Goal: Task Accomplishment & Management: Manage account settings

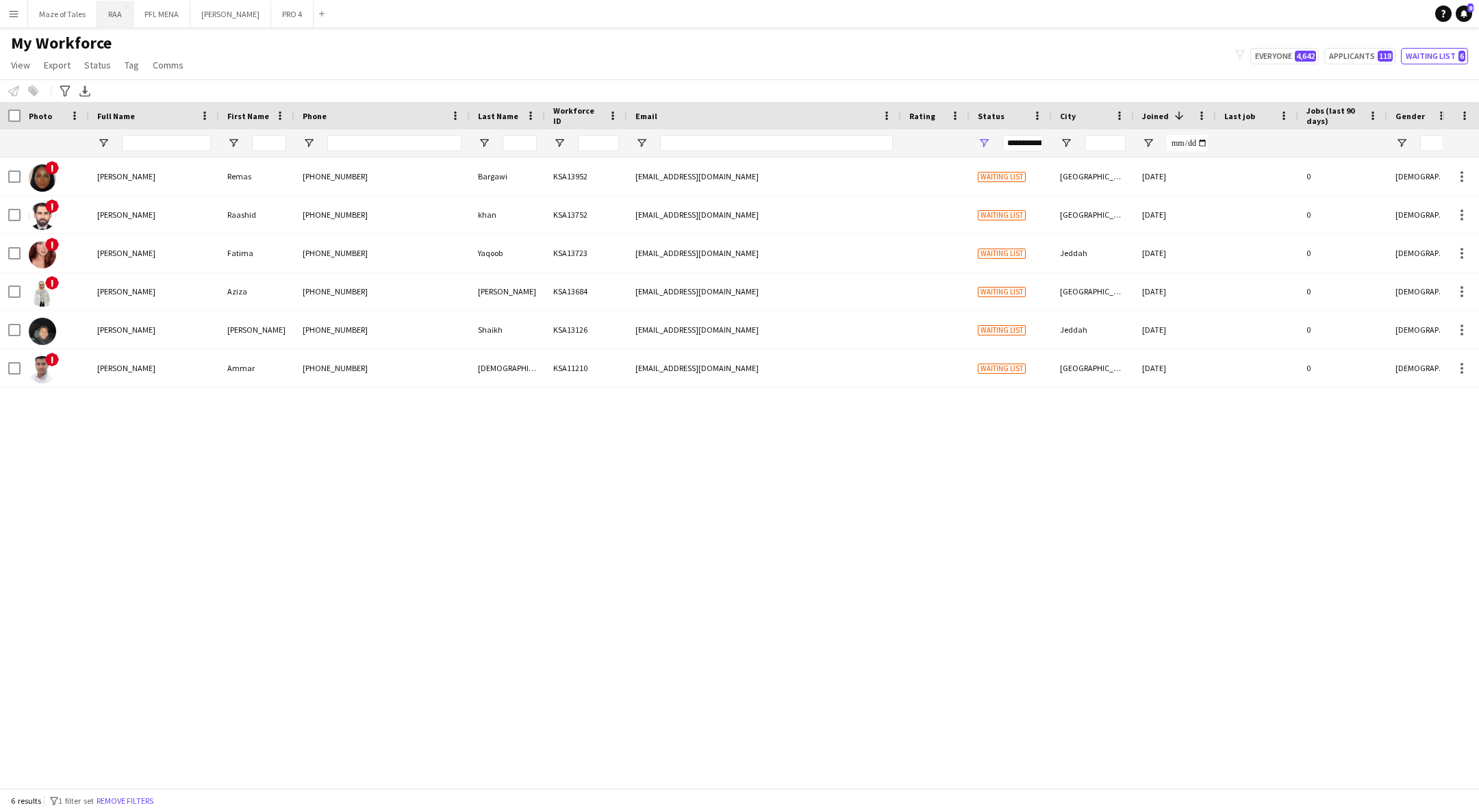
click at [114, 25] on button "RAA Close" at bounding box center [115, 14] width 37 height 27
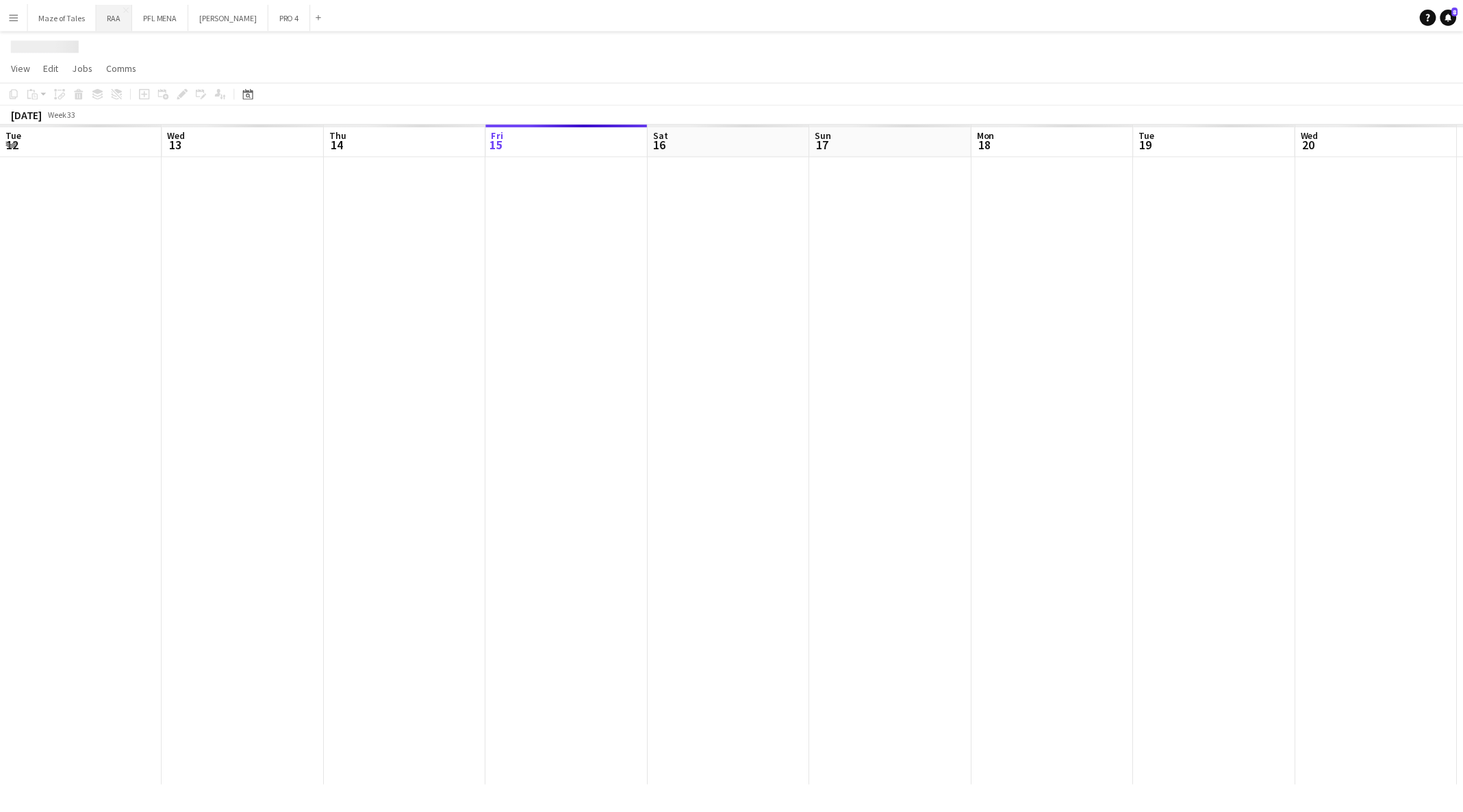
scroll to position [0, 326]
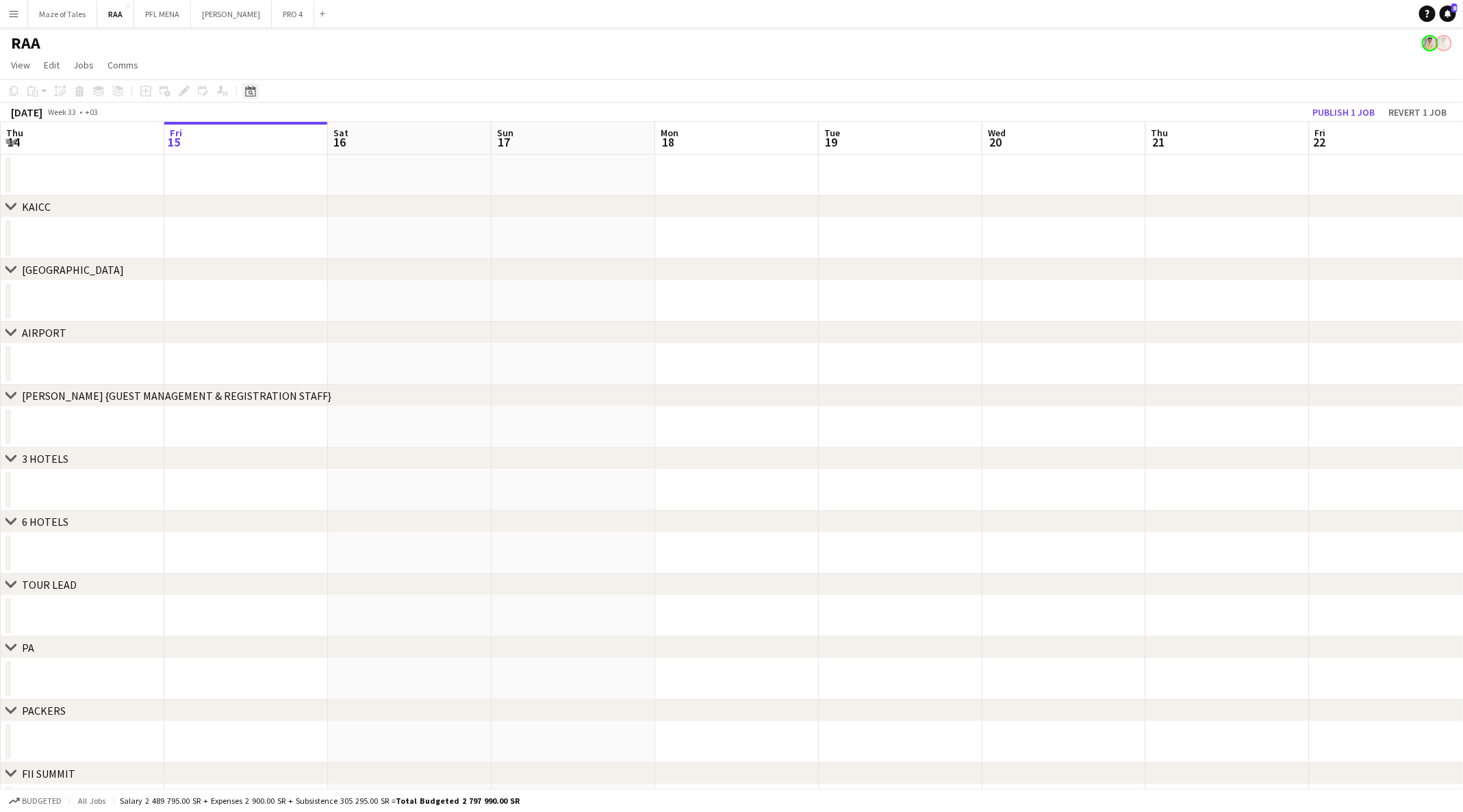
click at [249, 87] on icon at bounding box center [250, 91] width 10 height 11
click at [362, 141] on span "Next month" at bounding box center [362, 138] width 28 height 28
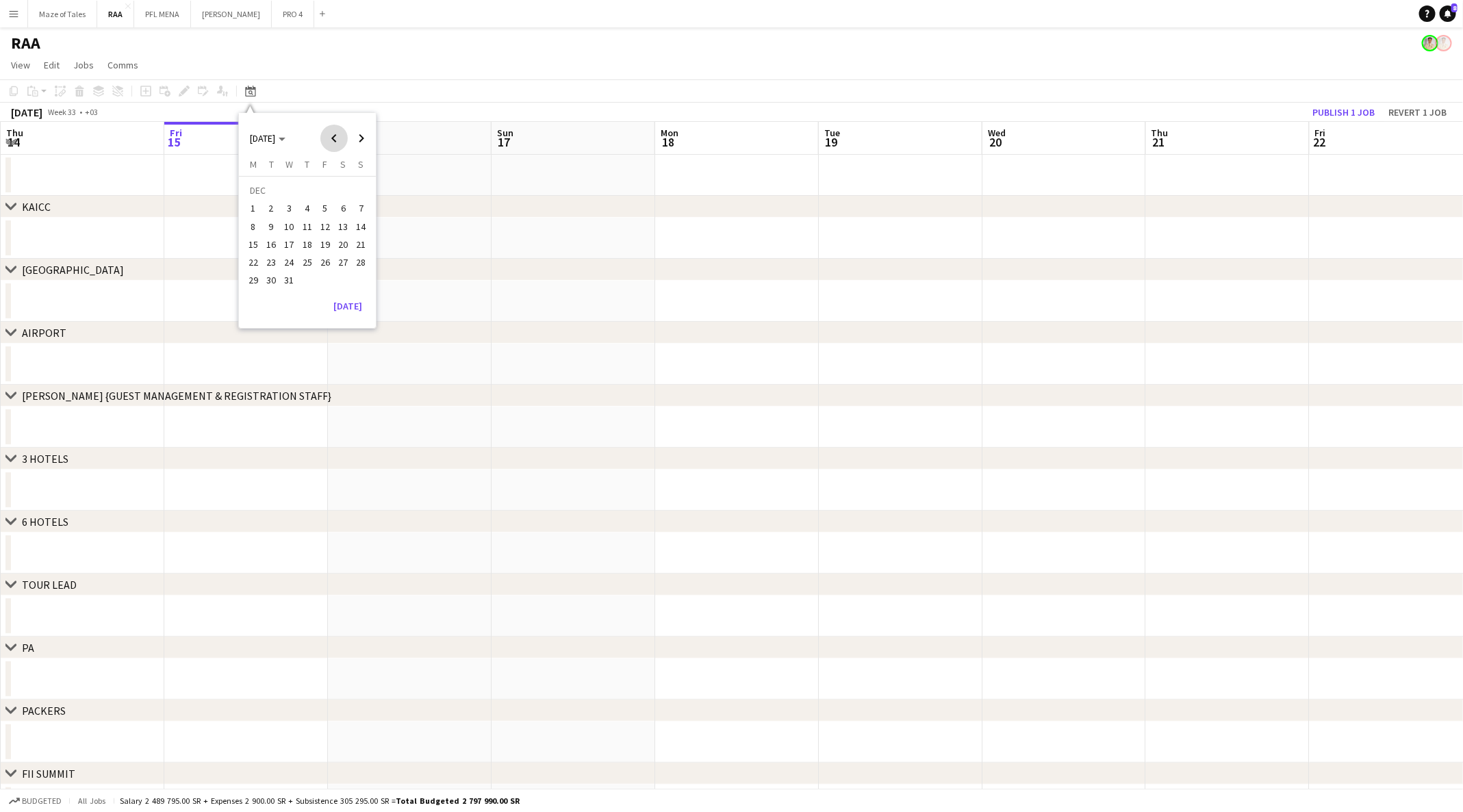
click at [329, 142] on span "Previous month" at bounding box center [334, 138] width 28 height 28
click at [318, 267] on span "24" at bounding box center [325, 262] width 17 height 17
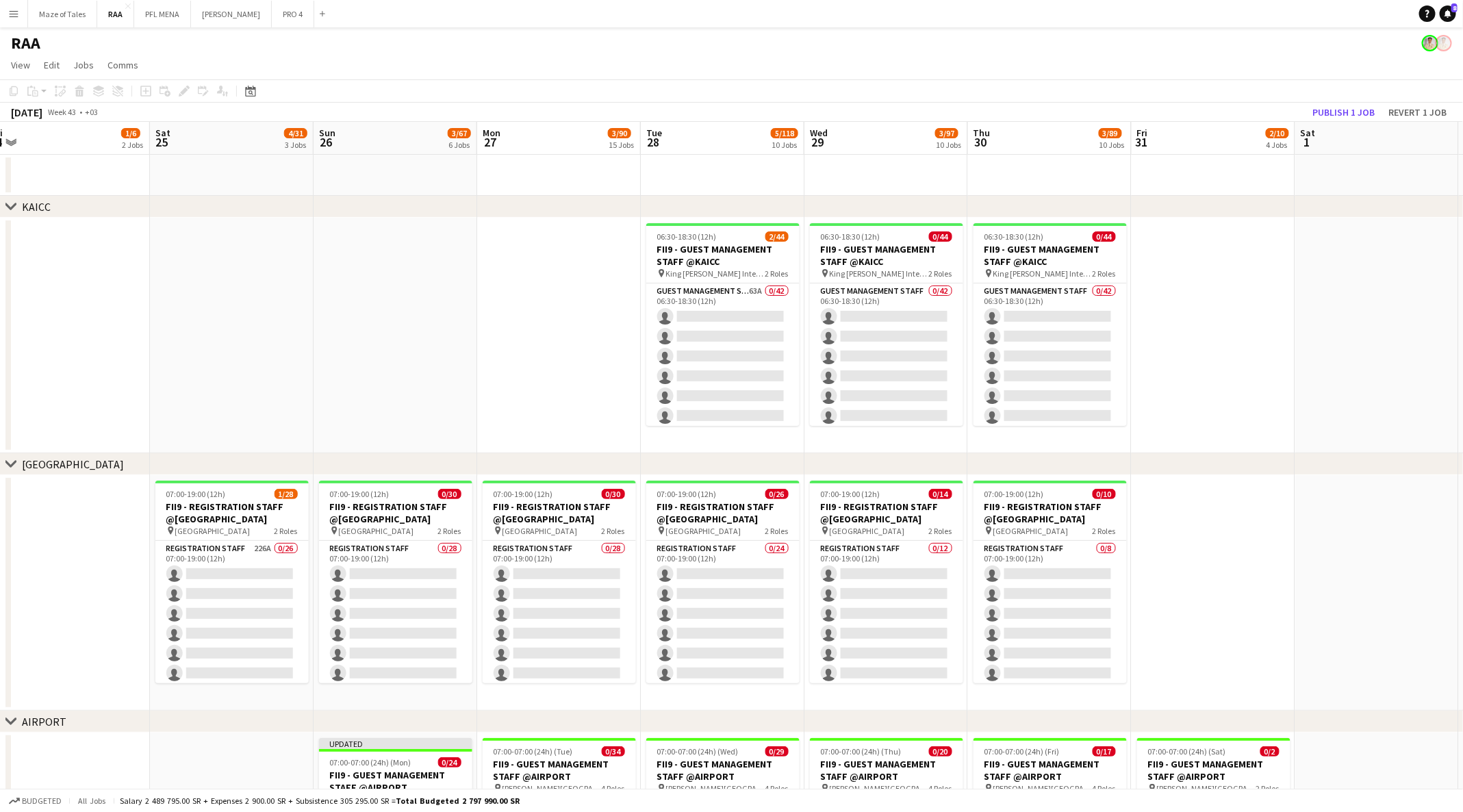
scroll to position [0, 450]
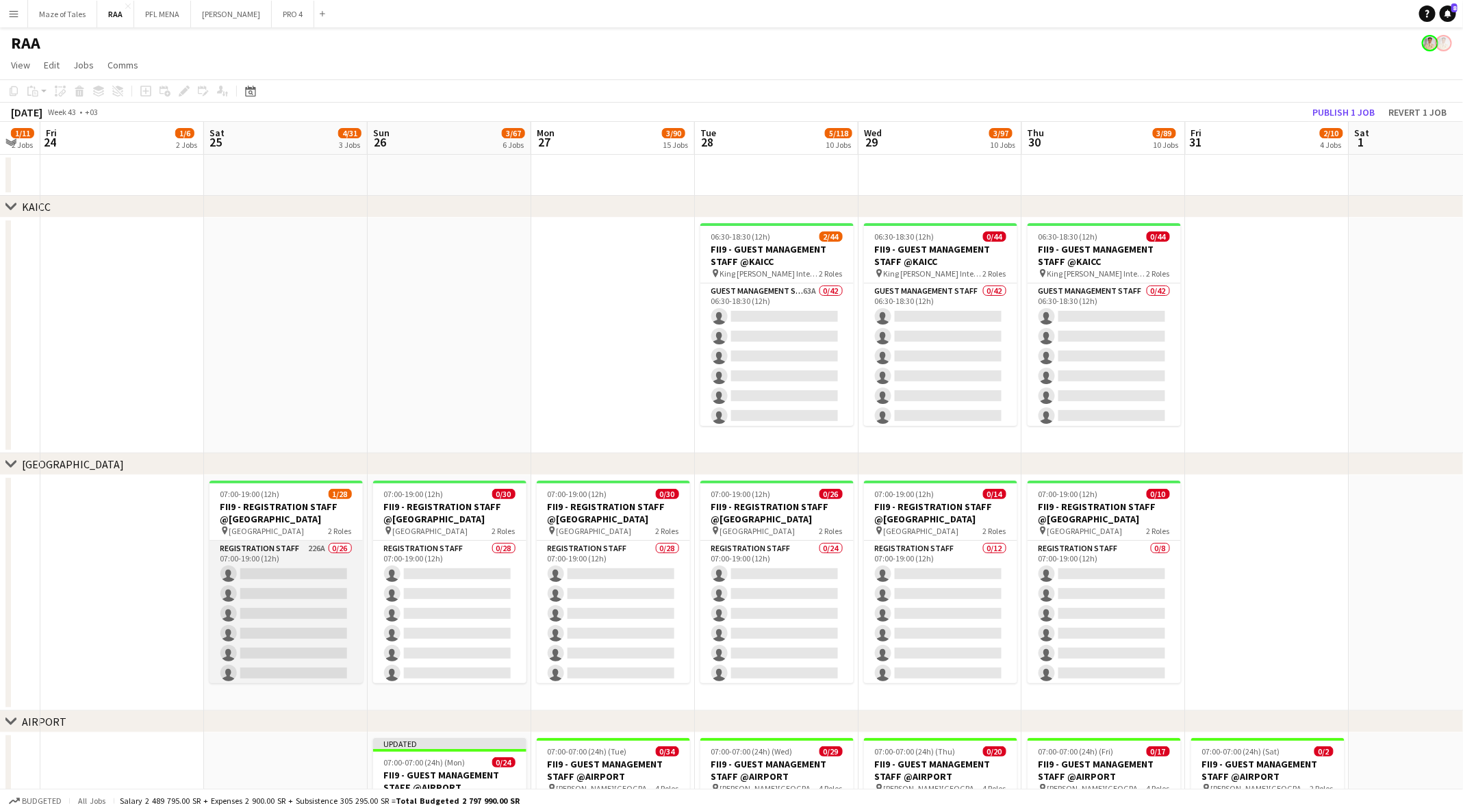
click at [271, 621] on app-card-role "Registration Staff 226A 0/26 07:00-19:00 (12h) single-neutral-actions single-ne…" at bounding box center [286, 812] width 154 height 543
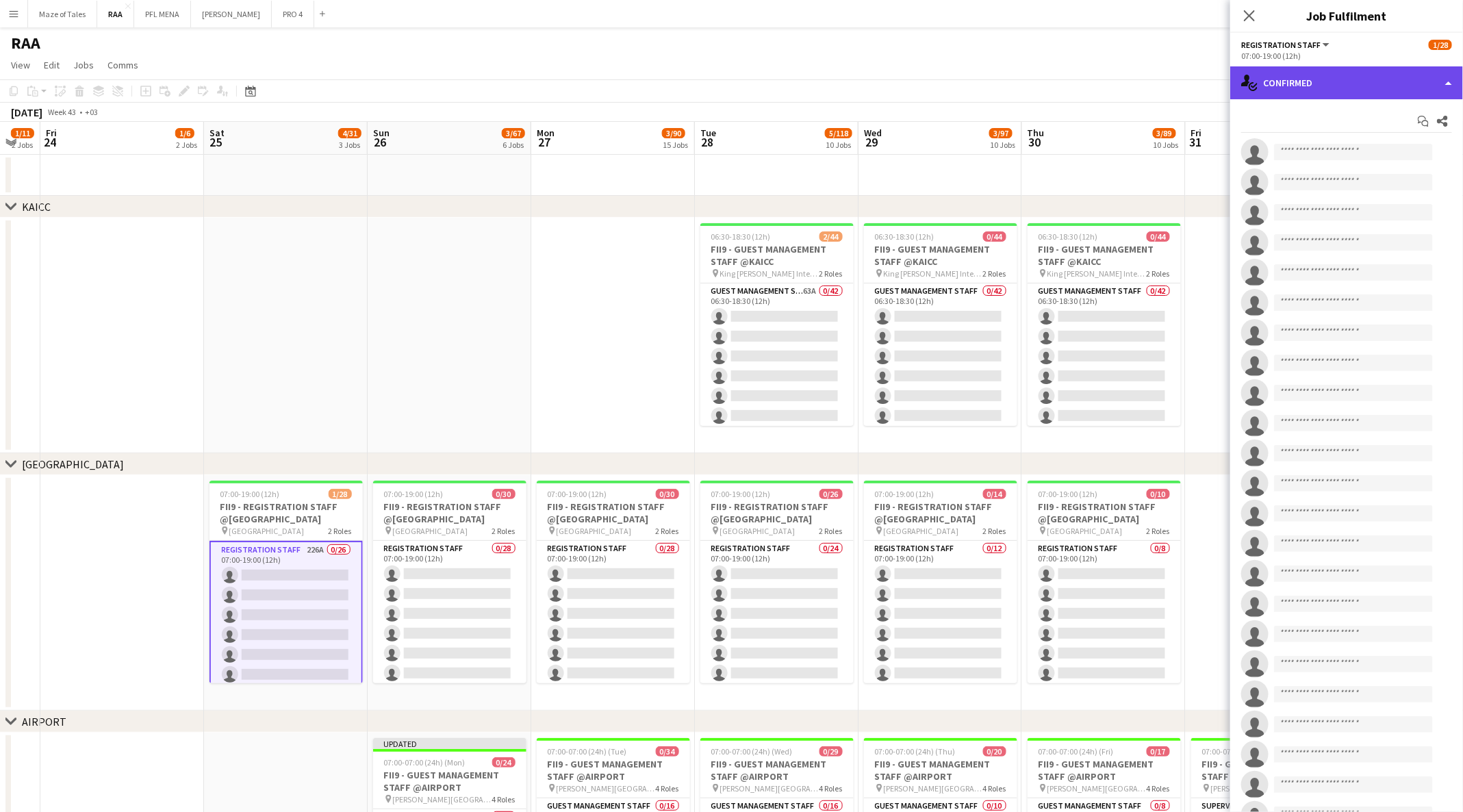
click at [1387, 90] on div "single-neutral-actions-check-2 Confirmed" at bounding box center [1347, 83] width 233 height 33
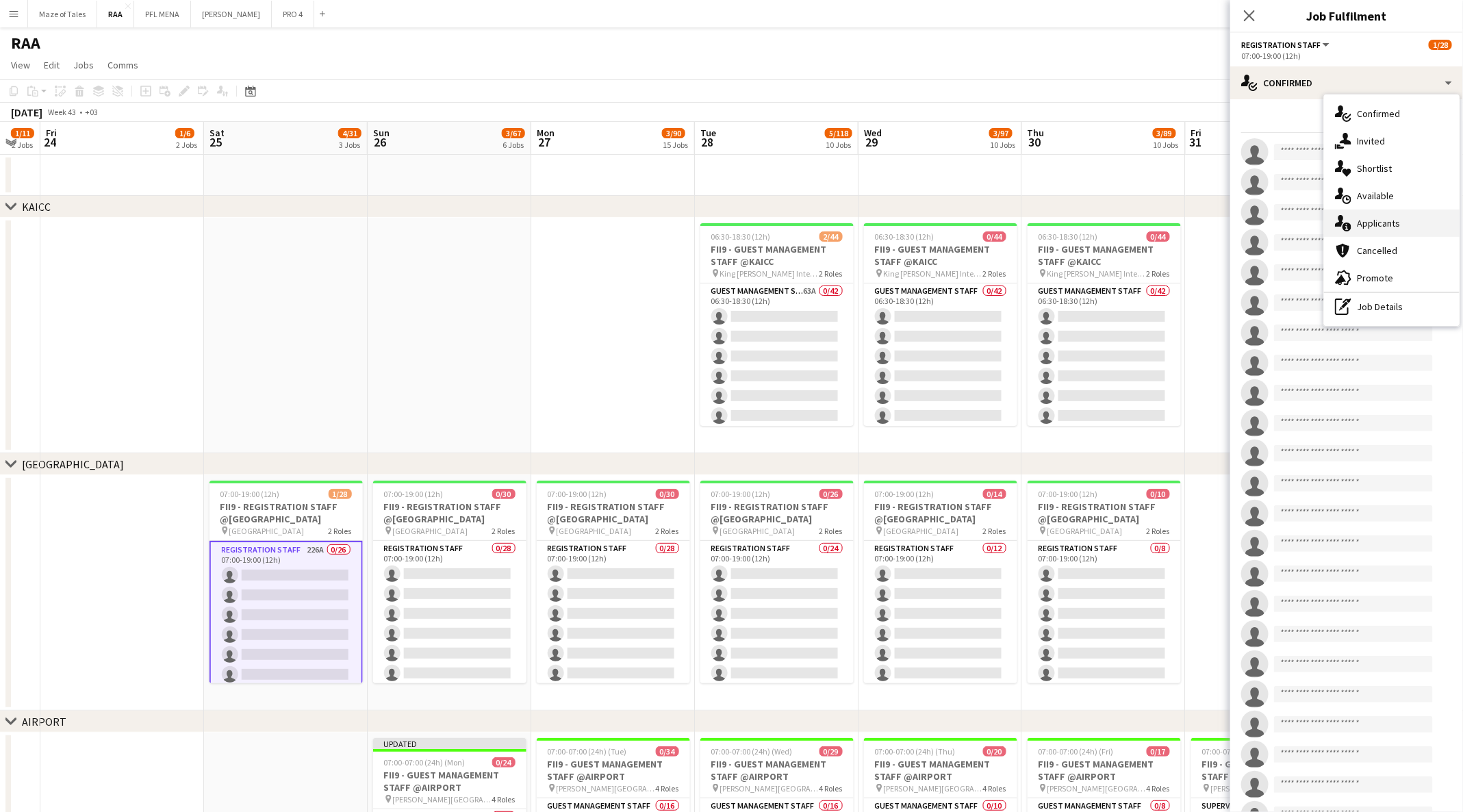
click at [1383, 223] on div "single-neutral-actions-information Applicants" at bounding box center [1391, 223] width 136 height 28
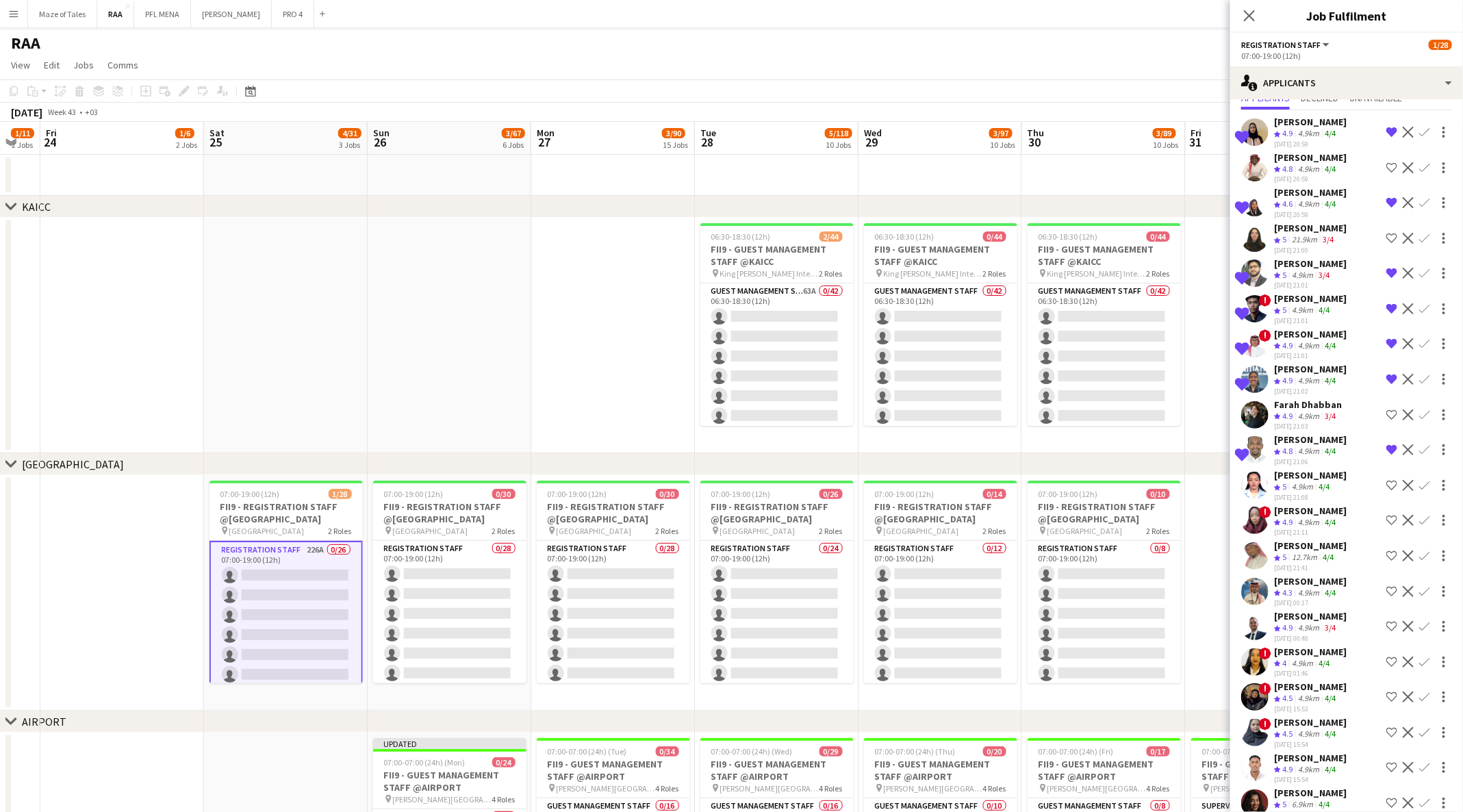
scroll to position [0, 0]
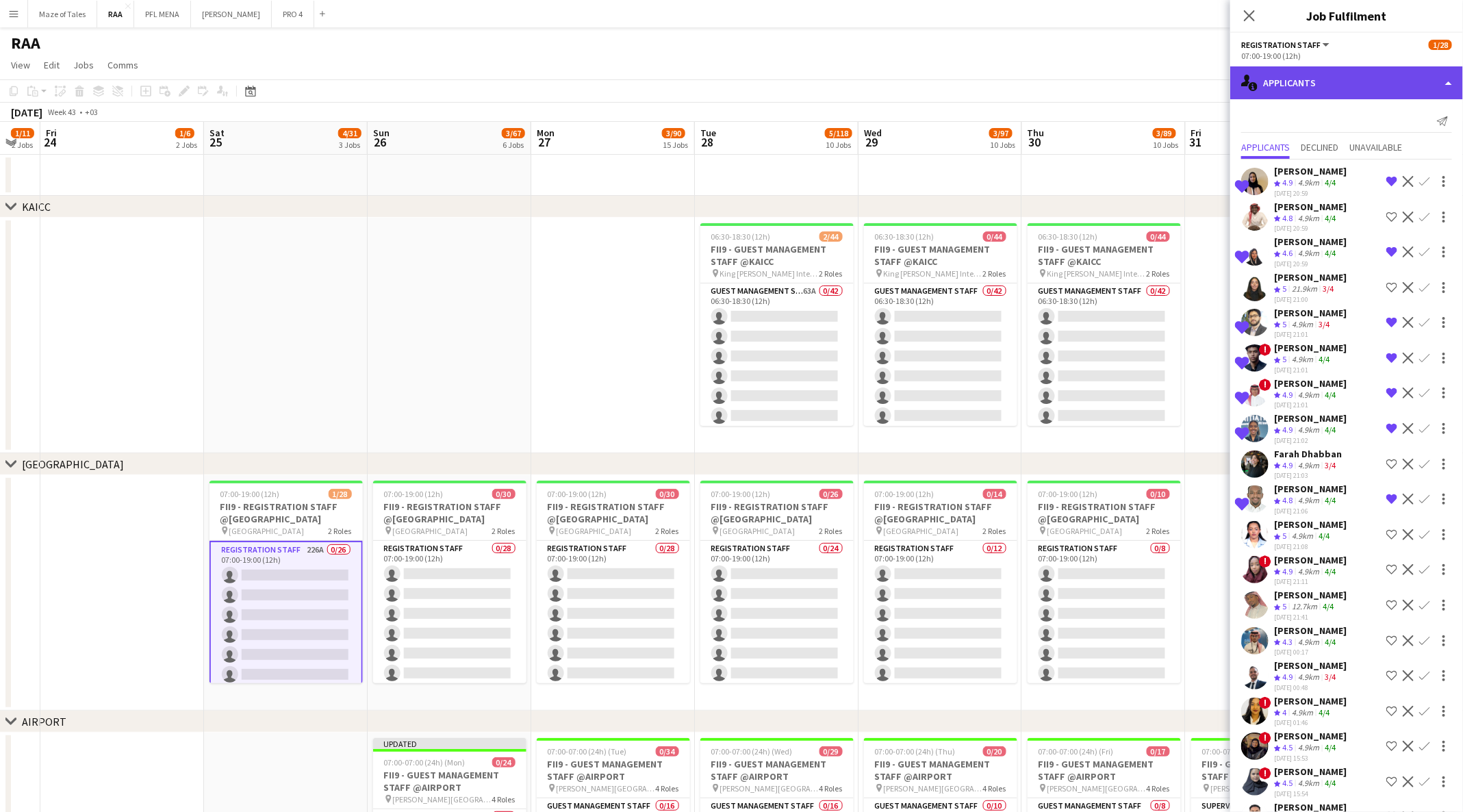
click at [1309, 78] on div "single-neutral-actions-information Applicants" at bounding box center [1347, 83] width 233 height 33
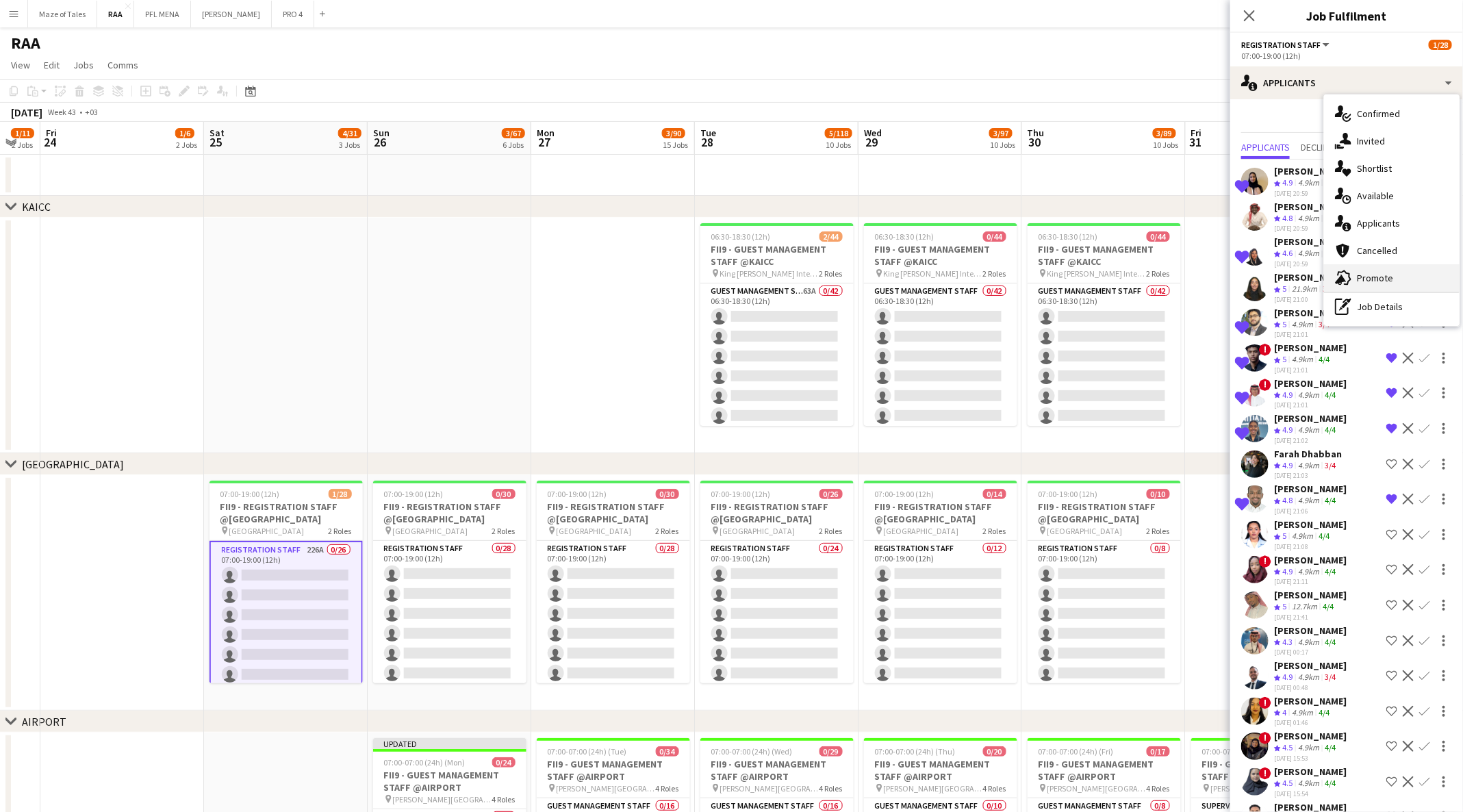
click at [1393, 279] on div "advertising-megaphone Promote" at bounding box center [1391, 278] width 136 height 28
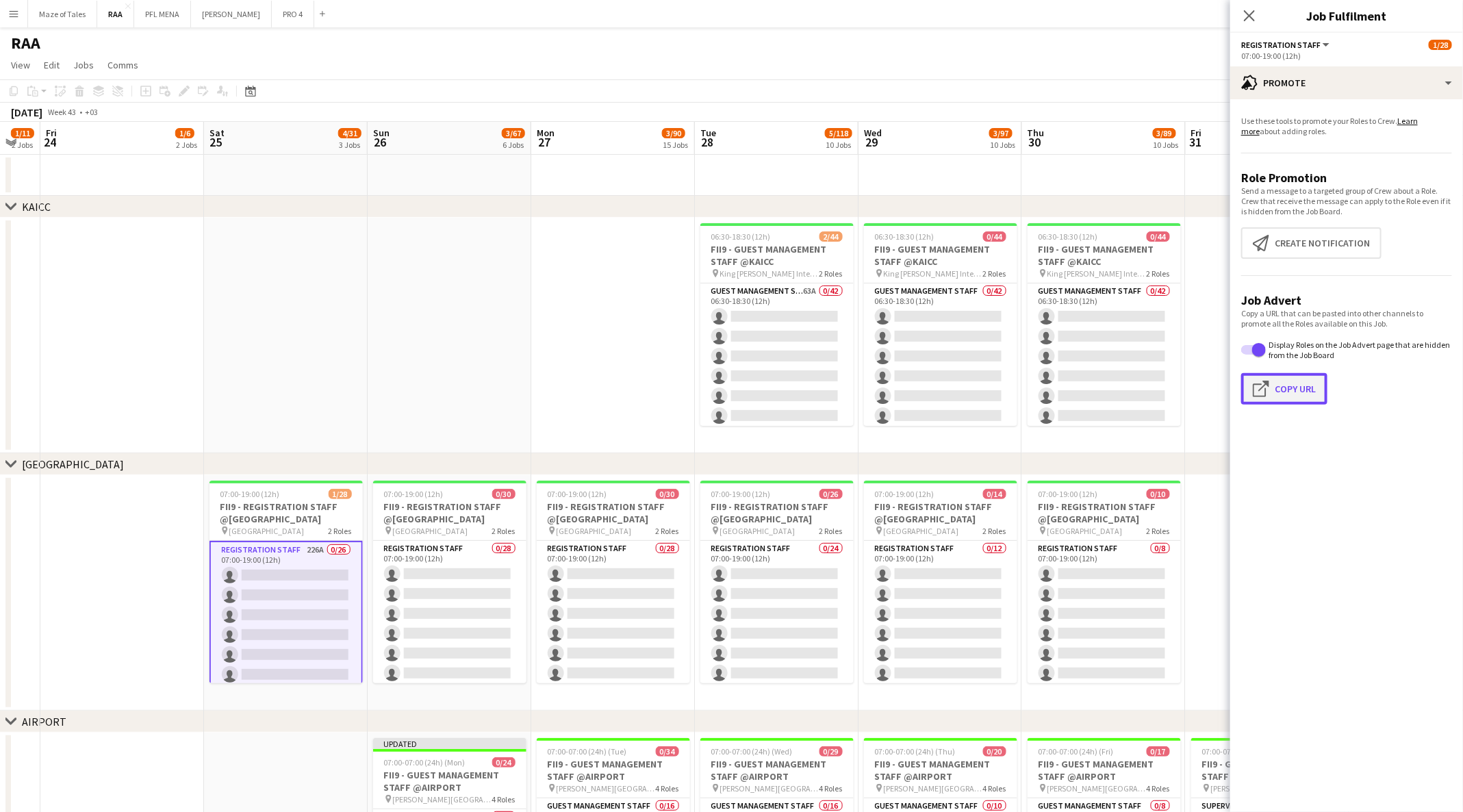
click at [1305, 398] on button "Click to copy URL Copy Url" at bounding box center [1284, 389] width 86 height 32
